Goal: Find specific page/section: Find specific page/section

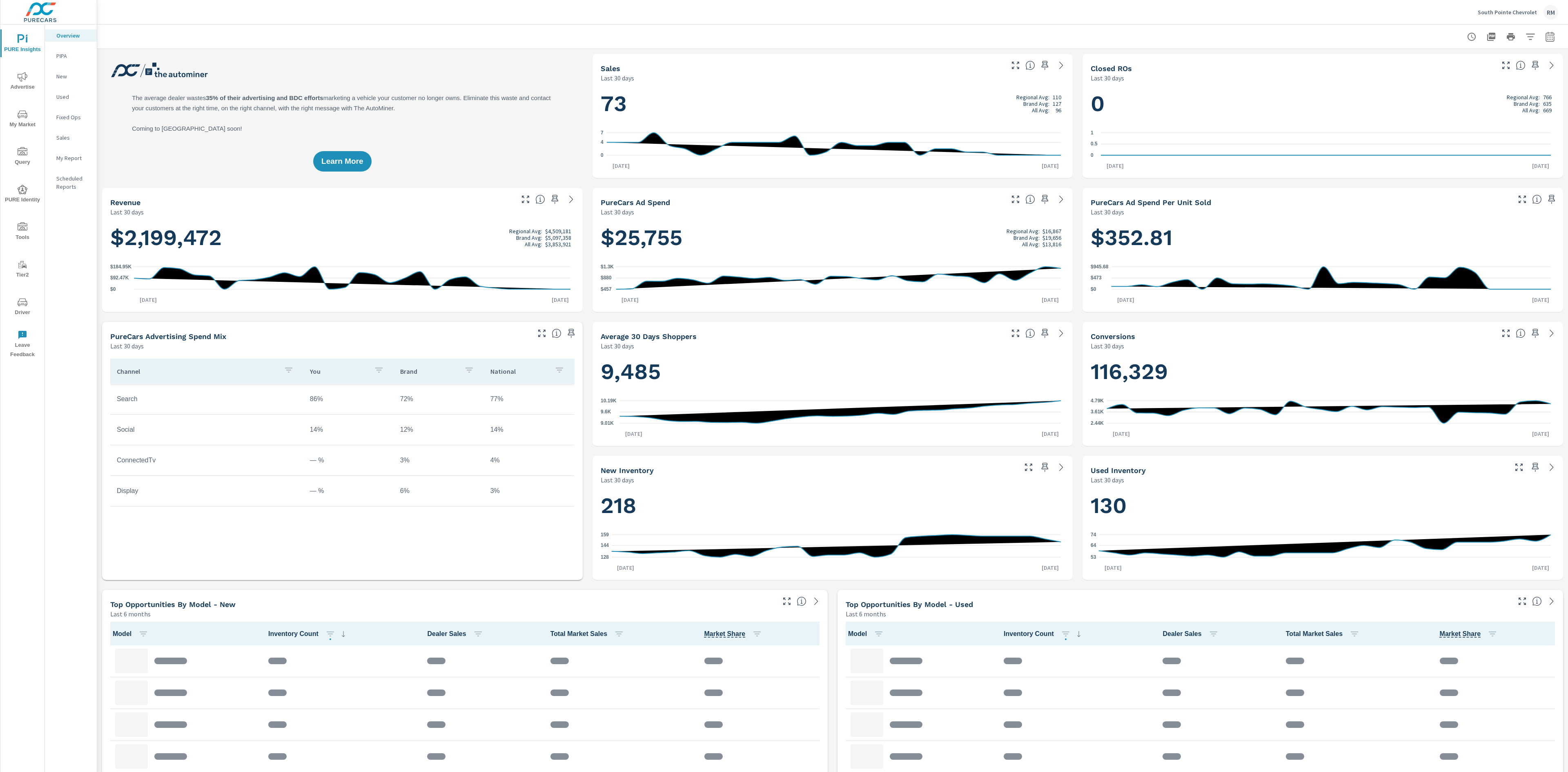
click at [19, 115] on icon "nav menu" at bounding box center [23, 114] width 10 height 10
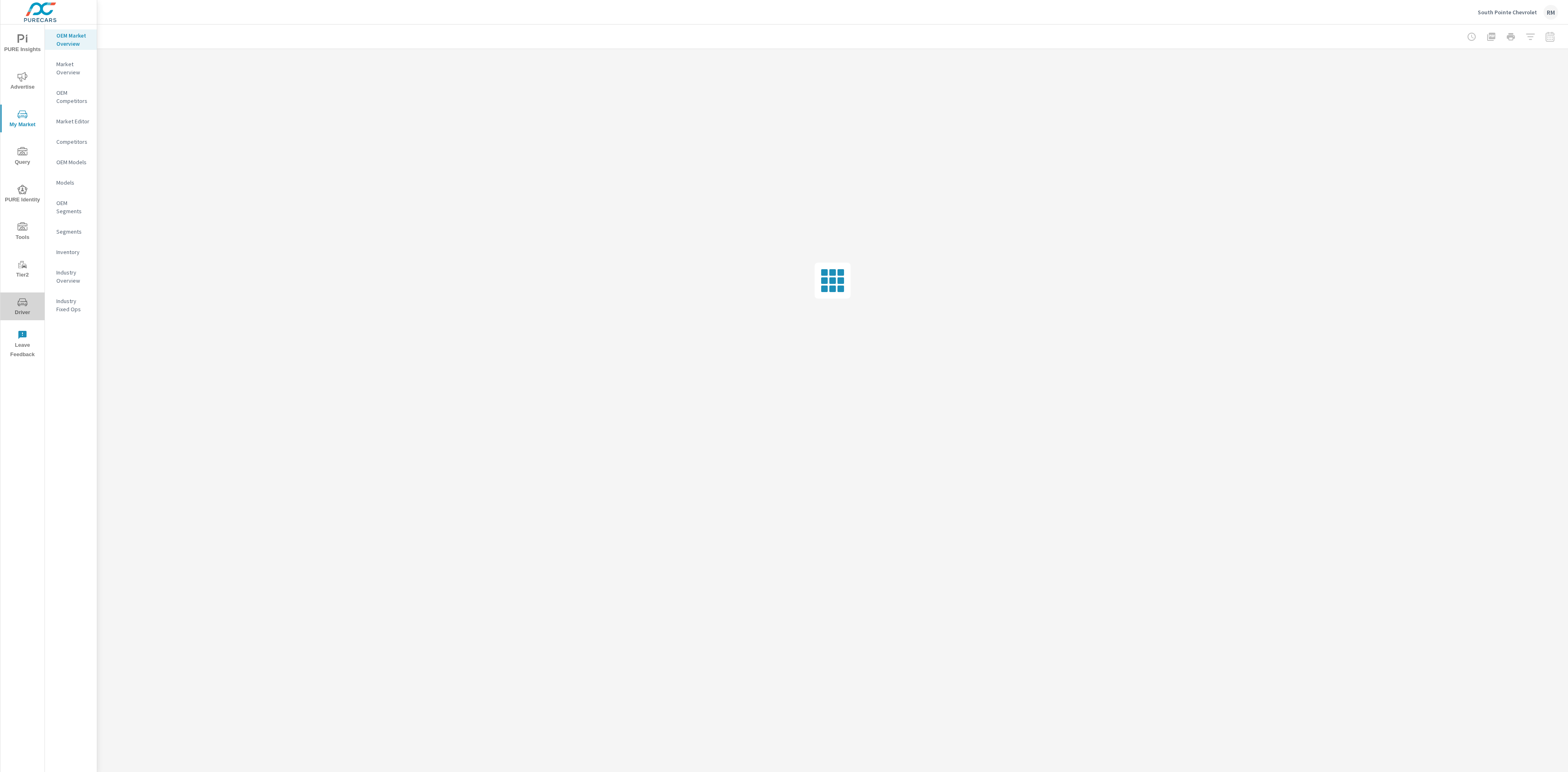
click at [26, 308] on span "Driver" at bounding box center [23, 307] width 39 height 20
